Goal: Transaction & Acquisition: Purchase product/service

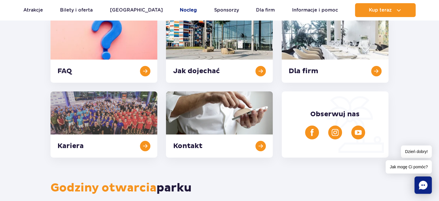
scroll to position [127, 0]
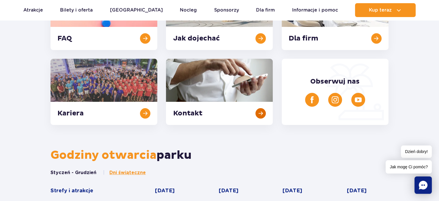
click at [231, 112] on link at bounding box center [219, 92] width 107 height 66
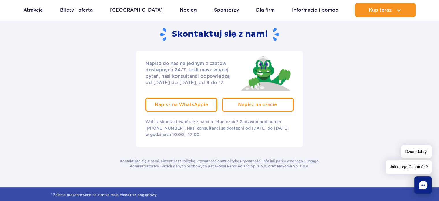
scroll to position [104, 0]
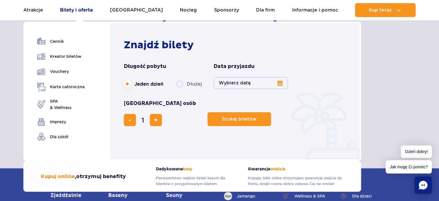
click at [83, 9] on link "Bilety i oferta" at bounding box center [76, 10] width 33 height 14
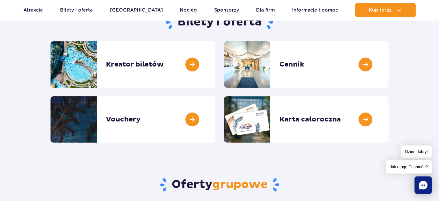
scroll to position [69, 0]
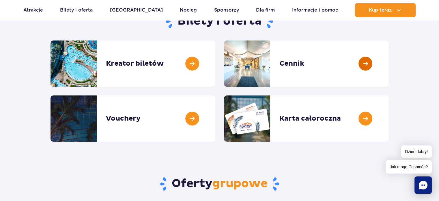
click at [389, 66] on link at bounding box center [389, 63] width 0 height 46
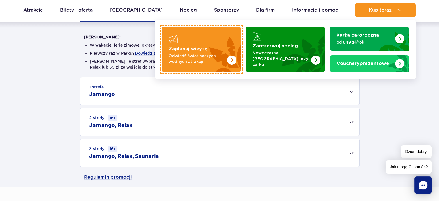
scroll to position [139, 0]
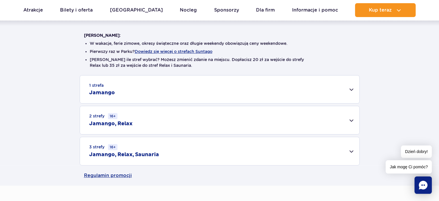
click at [352, 90] on div "1 strefa Jamango" at bounding box center [220, 89] width 280 height 28
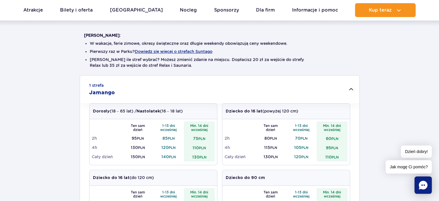
click at [180, 51] on button "Dowiedz się więcej o strefach Suntago" at bounding box center [174, 51] width 78 height 5
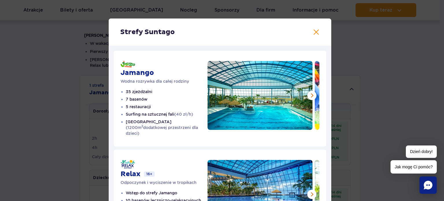
click at [30, 112] on div "Strefy Suntago Jamango Wodna rozrywka dla całej rodziny 35 zjeżdżalni 7 basenów…" at bounding box center [219, 179] width 439 height 358
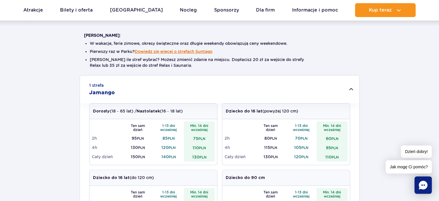
click at [188, 52] on button "Dowiedz się więcej o strefach Suntago" at bounding box center [174, 51] width 78 height 5
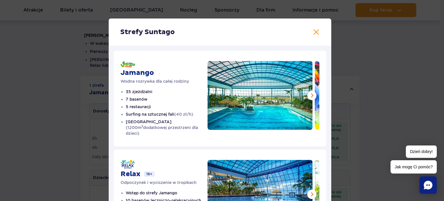
click at [58, 72] on div "Strefy Suntago Jamango Wodna rozrywka dla całej rodziny 35 zjeżdżalni 7 basenów…" at bounding box center [219, 179] width 439 height 358
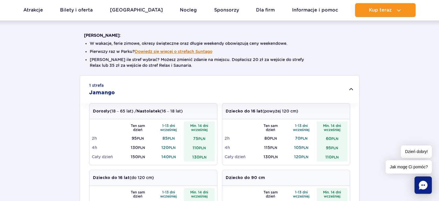
click at [158, 52] on button "Dowiedz się więcej o strefach Suntago" at bounding box center [174, 51] width 78 height 5
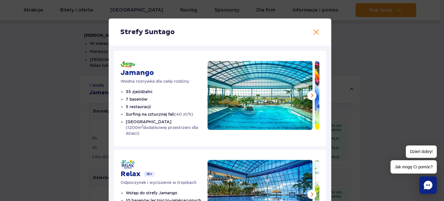
click at [81, 88] on div "Strefy Suntago Jamango Wodna rozrywka dla całej rodziny 35 zjeżdżalni 7 basenów…" at bounding box center [219, 179] width 439 height 358
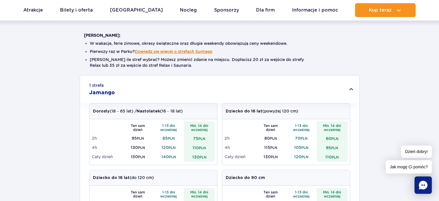
click at [156, 53] on button "Dowiedz się więcej o strefach Suntago" at bounding box center [174, 51] width 78 height 5
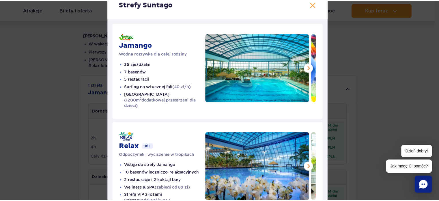
scroll to position [0, 0]
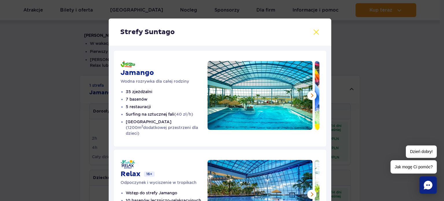
click at [312, 32] on button at bounding box center [315, 32] width 7 height 7
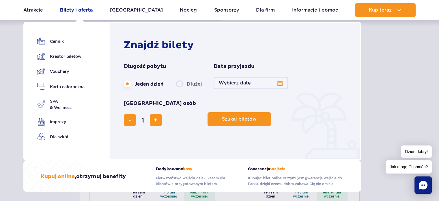
click at [78, 12] on link "Bilety i oferta" at bounding box center [76, 10] width 33 height 14
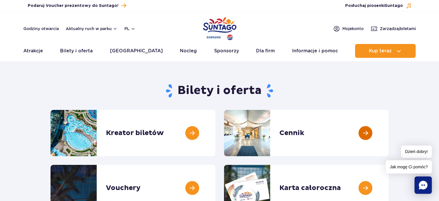
click at [389, 134] on link at bounding box center [389, 133] width 0 height 46
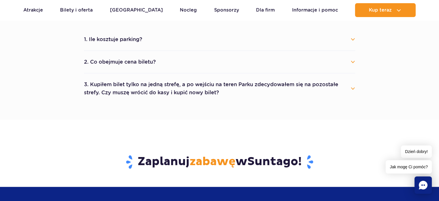
scroll to position [323, 0]
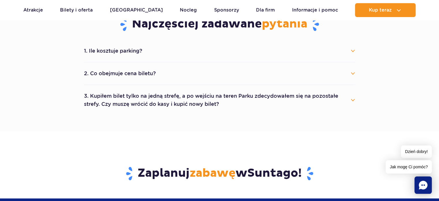
click at [355, 74] on button "2. Co obejmuje cena biletu?" at bounding box center [219, 73] width 271 height 13
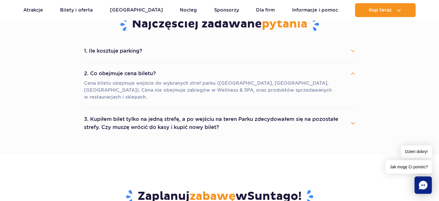
click at [138, 51] on button "1. Ile kosztuje parking?" at bounding box center [219, 50] width 271 height 13
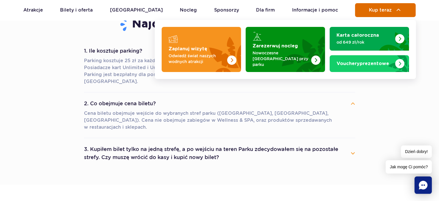
click at [388, 11] on span "Kup teraz" at bounding box center [380, 10] width 23 height 5
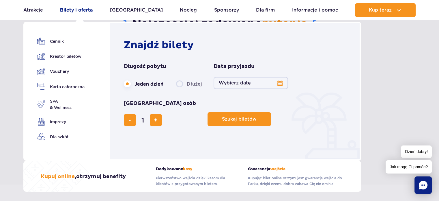
click at [75, 10] on link "Bilety i oferta" at bounding box center [76, 10] width 33 height 14
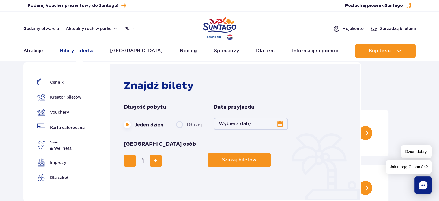
click at [79, 52] on link "Bilety i oferta" at bounding box center [76, 51] width 33 height 14
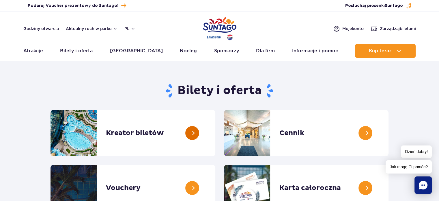
click at [215, 136] on link at bounding box center [215, 133] width 0 height 46
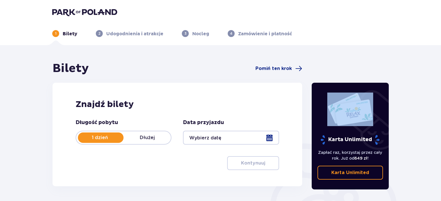
drag, startPoint x: 0, startPoint y: 0, endPoint x: 229, endPoint y: 154, distance: 275.8
click at [229, 154] on div "Długość pobytu 1 dzień Dłużej Data przyjazdu Kontynuuj" at bounding box center [178, 144] width 204 height 51
click at [274, 137] on div at bounding box center [231, 138] width 96 height 14
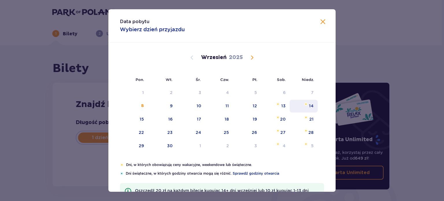
click at [310, 107] on div "14" at bounding box center [311, 106] width 5 height 6
type input "14.09.25"
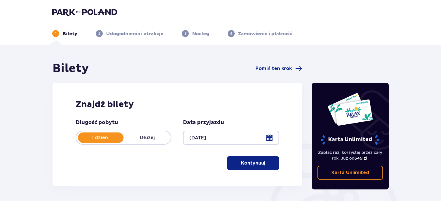
click at [241, 162] on p "Kontynuuj" at bounding box center [253, 163] width 24 height 6
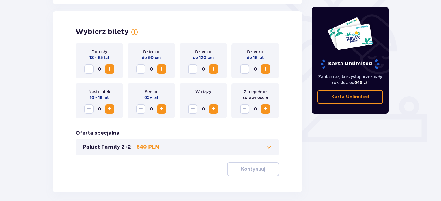
scroll to position [161, 0]
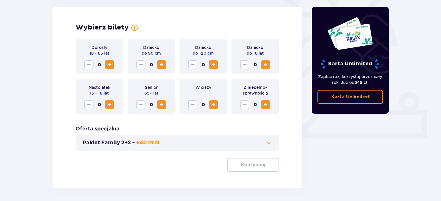
click at [168, 138] on div "Pakiet Family 2+2 - 640 PLN" at bounding box center [178, 143] width 204 height 16
drag, startPoint x: 226, startPoint y: 145, endPoint x: 259, endPoint y: 154, distance: 34.5
click at [259, 154] on div "Dorosły 18 - 65 lat 0 Dziecko do 90 cm 0 Dziecko do 120 cm 0 Dziecko do 16 lat …" at bounding box center [178, 105] width 204 height 133
drag, startPoint x: 268, startPoint y: 148, endPoint x: 267, endPoint y: 144, distance: 3.7
click at [267, 144] on span at bounding box center [268, 142] width 7 height 7
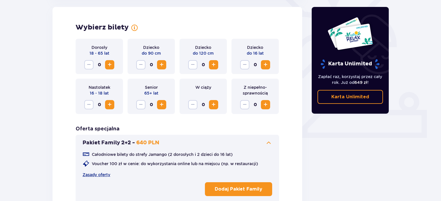
click at [43, 111] on div "Bilety Pomiń ten krok Znajdź bilety Długość pobytu 1 dzień Dłużej Data przyjazd…" at bounding box center [220, 79] width 441 height 390
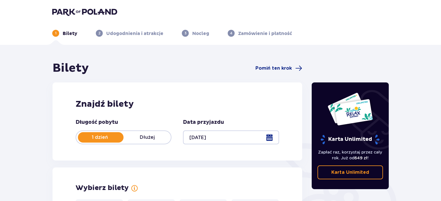
scroll to position [0, 0]
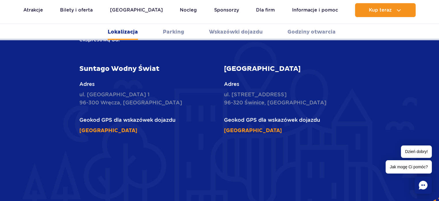
scroll to position [208, 0]
